Goal: Information Seeking & Learning: Learn about a topic

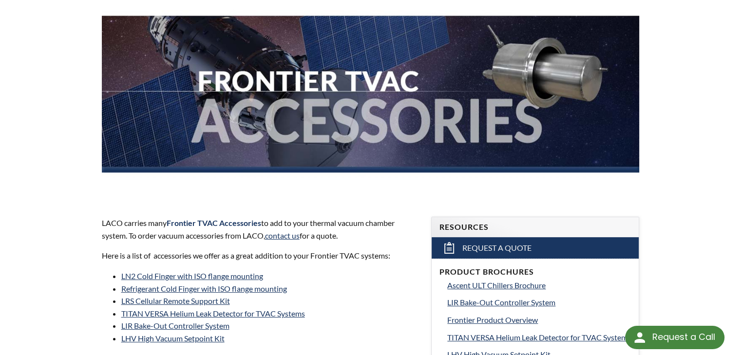
scroll to position [244, 0]
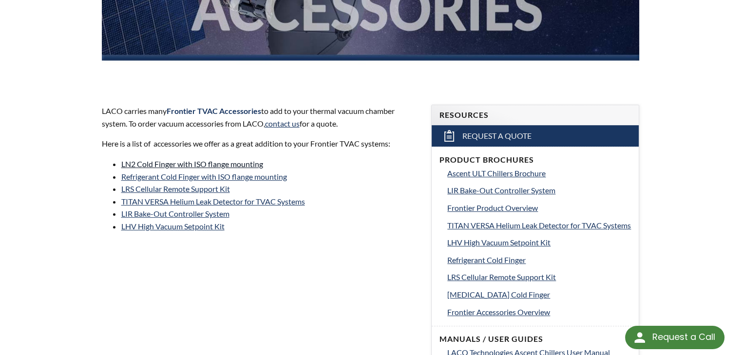
click at [248, 165] on link "LN2 Cold Finger with ISO flange mounting" at bounding box center [192, 163] width 142 height 9
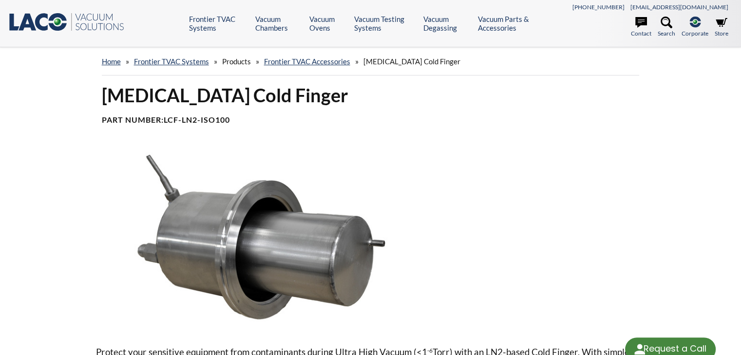
select select "Language Translate Widget"
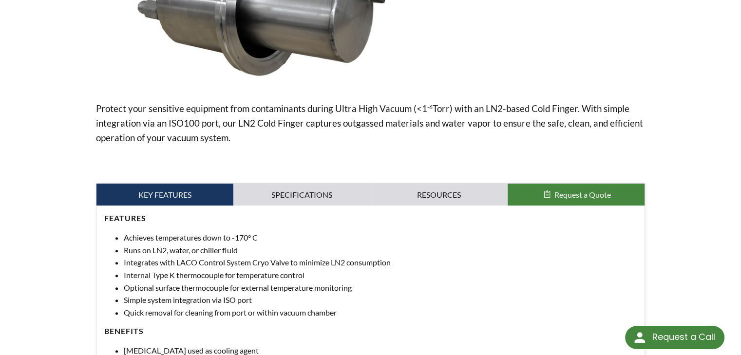
scroll to position [325, 0]
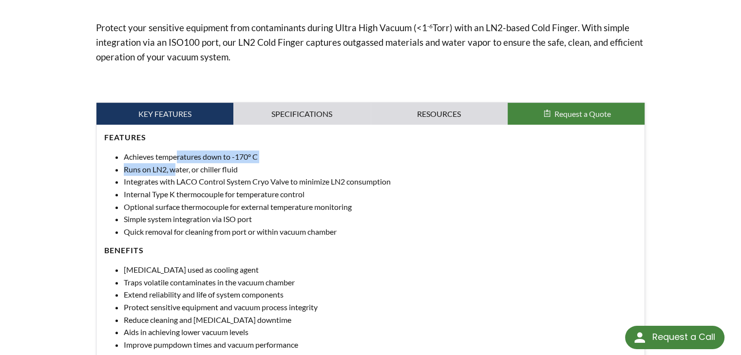
drag, startPoint x: 176, startPoint y: 159, endPoint x: 177, endPoint y: 167, distance: 7.4
click at [177, 167] on ul "Achieves temperatures down to -170° C Runs on LN2, water, or chiller fluid Inte…" at bounding box center [370, 194] width 533 height 87
click at [177, 167] on li "Runs on LN2, water, or chiller fluid" at bounding box center [381, 169] width 514 height 13
drag, startPoint x: 150, startPoint y: 168, endPoint x: 208, endPoint y: 168, distance: 57.5
click at [208, 168] on li "Runs on LN2, water, or chiller fluid" at bounding box center [381, 169] width 514 height 13
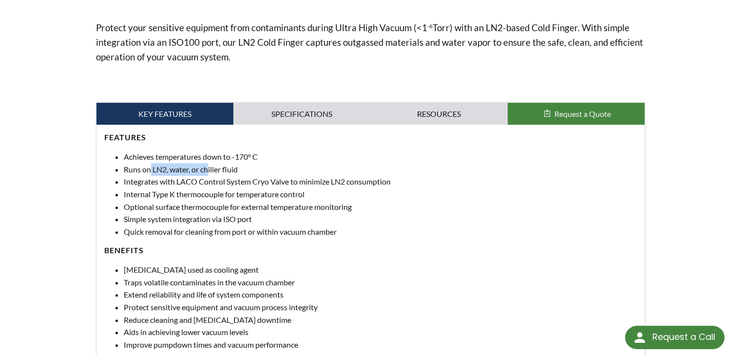
click at [208, 168] on li "Runs on LN2, water, or chiller fluid" at bounding box center [381, 169] width 514 height 13
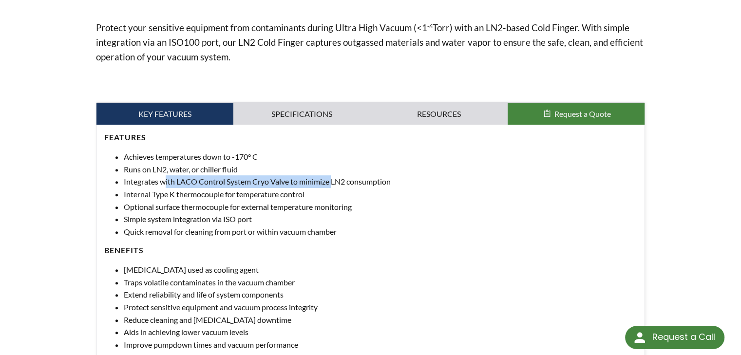
drag, startPoint x: 163, startPoint y: 177, endPoint x: 334, endPoint y: 179, distance: 171.1
click at [334, 179] on li "Integrates with LACO Control System Cryo Valve to minimize LN2 consumption" at bounding box center [381, 181] width 514 height 13
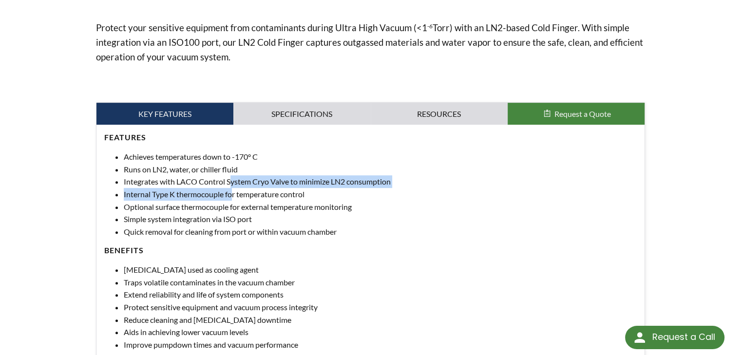
drag, startPoint x: 231, startPoint y: 180, endPoint x: 231, endPoint y: 194, distance: 14.6
click at [231, 194] on ul "Achieves temperatures down to -170° C Runs on LN2, water, or chiller fluid Inte…" at bounding box center [370, 194] width 533 height 87
click at [231, 194] on li "Internal Type K thermocouple for temperature control" at bounding box center [381, 194] width 514 height 13
drag, startPoint x: 195, startPoint y: 192, endPoint x: 194, endPoint y: 185, distance: 7.8
click at [194, 185] on ul "Achieves temperatures down to -170° C Runs on LN2, water, or chiller fluid Inte…" at bounding box center [370, 194] width 533 height 87
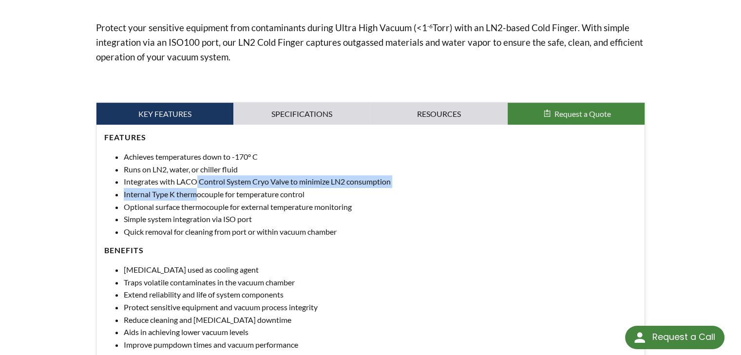
click at [194, 185] on li "Integrates with LACO Control System Cryo Valve to minimize LN2 consumption" at bounding box center [381, 181] width 514 height 13
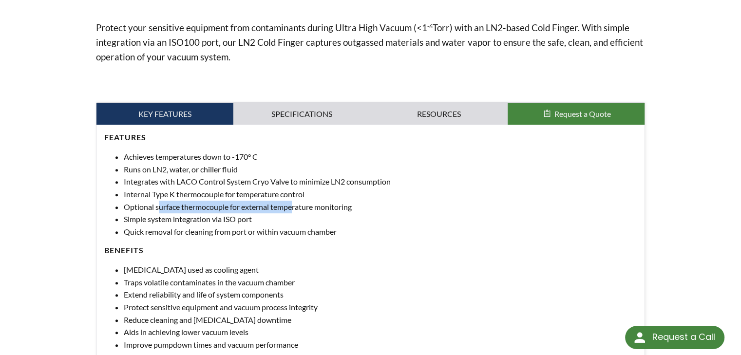
drag, startPoint x: 158, startPoint y: 207, endPoint x: 294, endPoint y: 208, distance: 136.0
click at [294, 208] on li "Optional surface thermocouple for external temperature monitoring" at bounding box center [381, 207] width 514 height 13
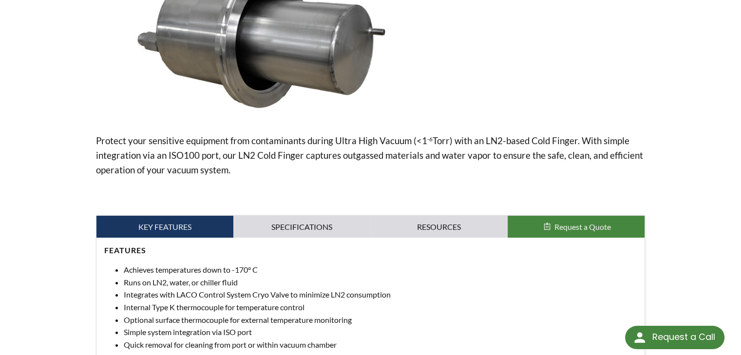
scroll to position [244, 0]
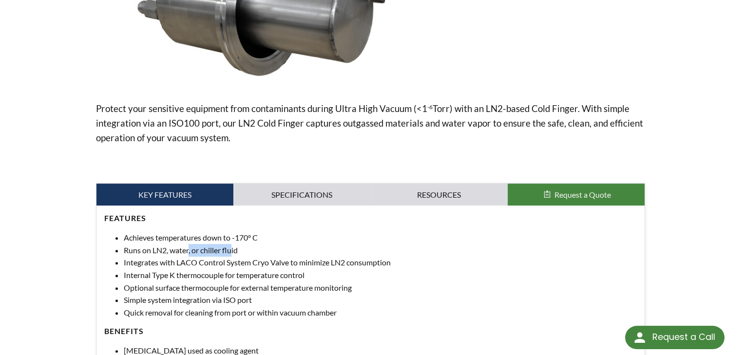
drag, startPoint x: 191, startPoint y: 251, endPoint x: 231, endPoint y: 251, distance: 40.0
click at [231, 251] on li "Runs on LN2, water, or chiller fluid" at bounding box center [381, 250] width 514 height 13
drag, startPoint x: 186, startPoint y: 264, endPoint x: 270, endPoint y: 269, distance: 84.4
click at [270, 269] on ul "Achieves temperatures down to -170° C Runs on LN2, water, or chiller fluid Inte…" at bounding box center [370, 274] width 533 height 87
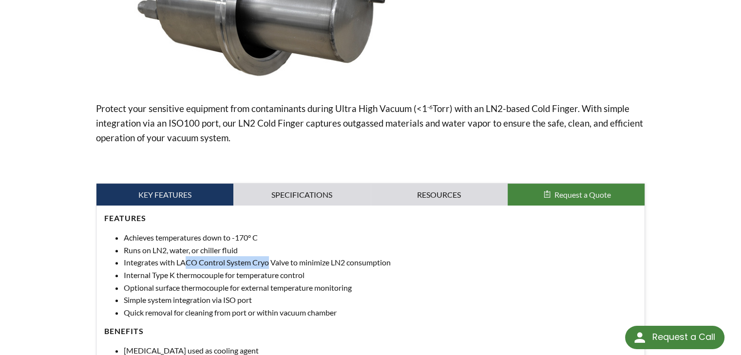
click at [270, 269] on li "Internal Type K thermocouple for temperature control" at bounding box center [381, 275] width 514 height 13
drag, startPoint x: 171, startPoint y: 276, endPoint x: 274, endPoint y: 278, distance: 102.8
click at [274, 278] on li "Internal Type K thermocouple for temperature control" at bounding box center [381, 275] width 514 height 13
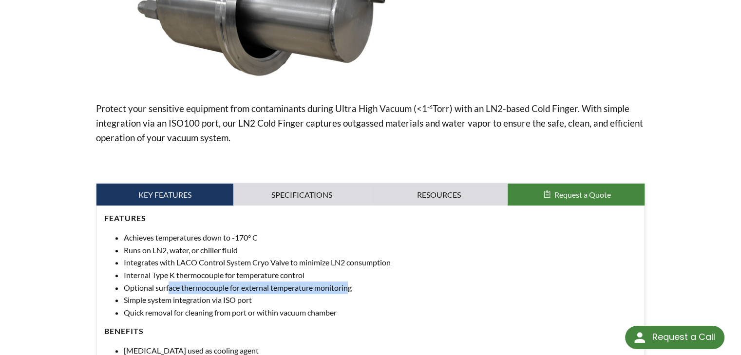
drag, startPoint x: 168, startPoint y: 287, endPoint x: 348, endPoint y: 289, distance: 180.8
click at [348, 289] on li "Optional surface thermocouple for external temperature monitoring" at bounding box center [381, 288] width 514 height 13
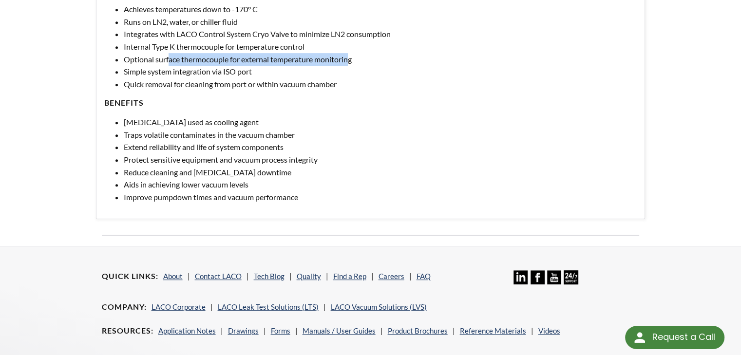
scroll to position [487, 0]
